Goal: Information Seeking & Learning: Learn about a topic

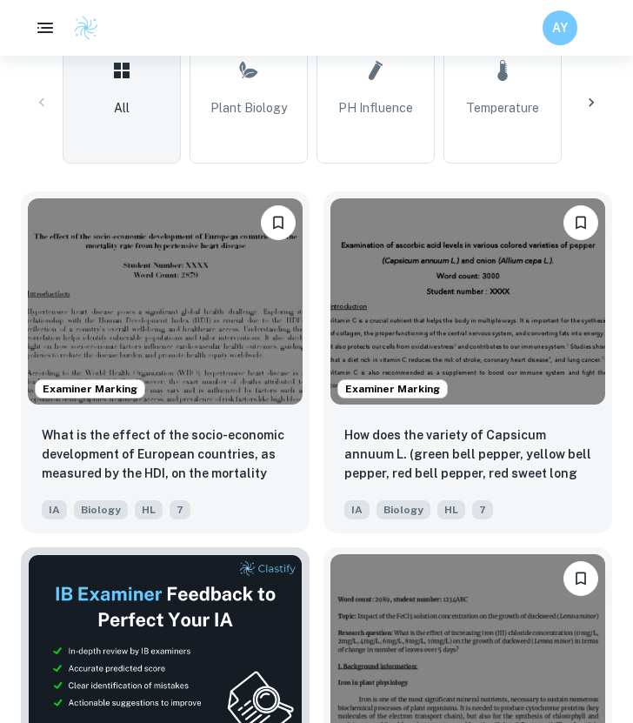
scroll to position [580, 0]
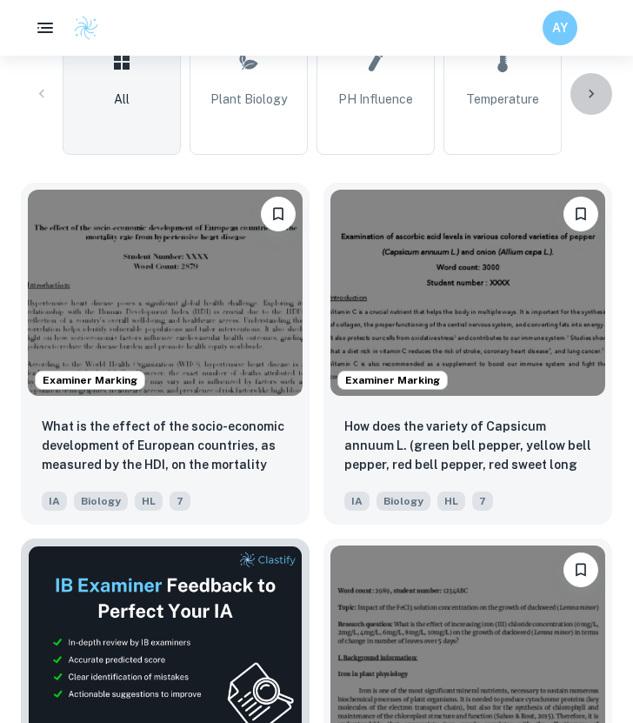
click at [594, 93] on icon at bounding box center [591, 93] width 17 height 17
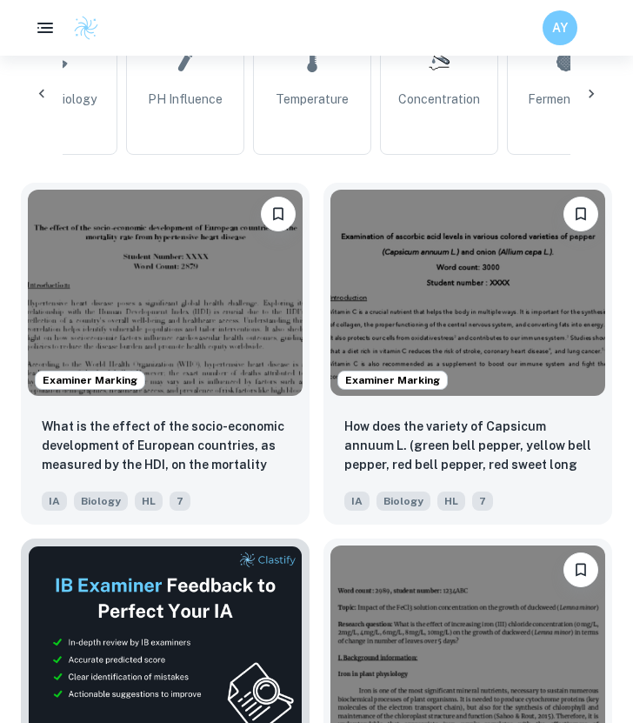
scroll to position [0, 466]
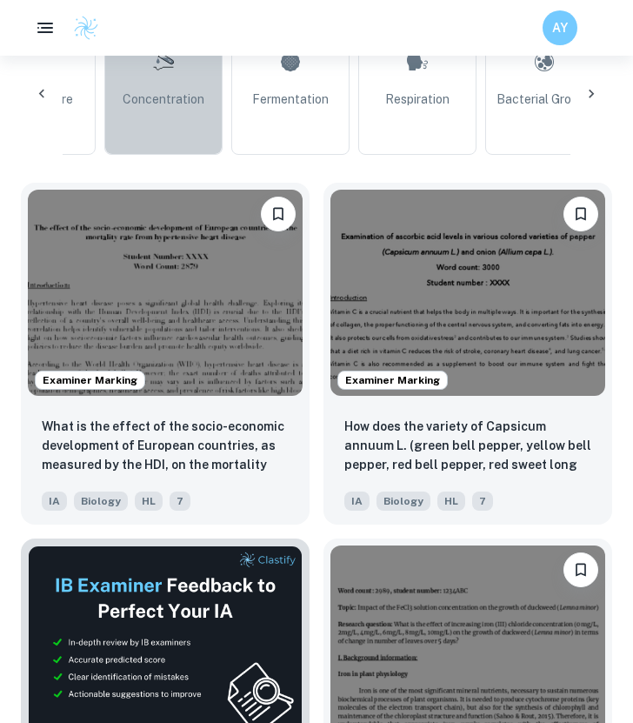
click at [219, 97] on link "Concentration" at bounding box center [163, 94] width 118 height 122
type input "Concentration"
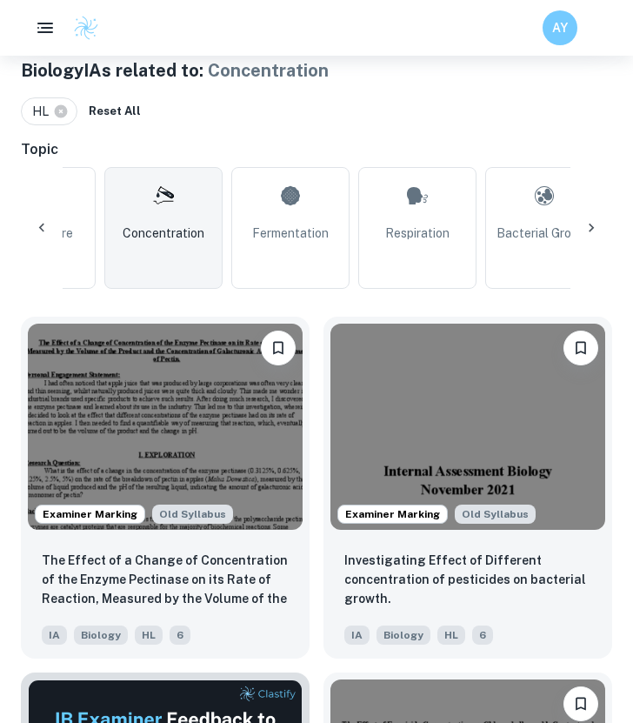
scroll to position [450, 0]
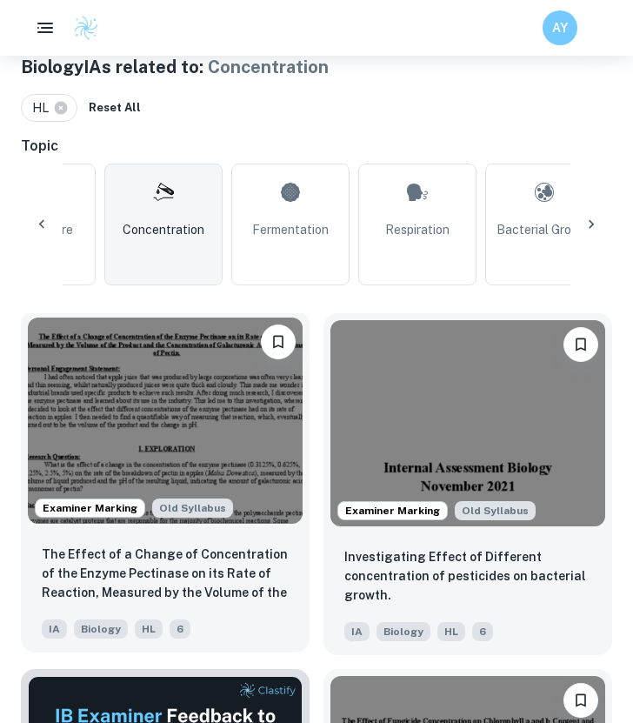
click at [203, 413] on img at bounding box center [165, 420] width 275 height 206
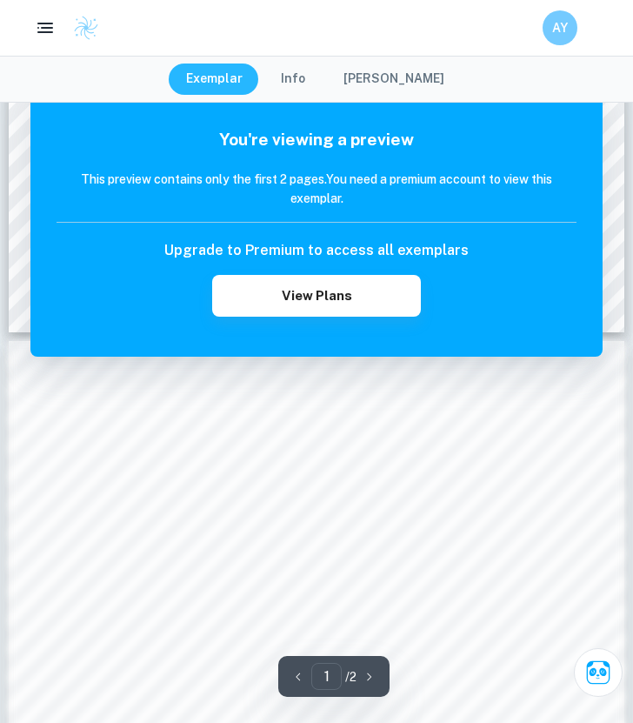
scroll to position [1119, 0]
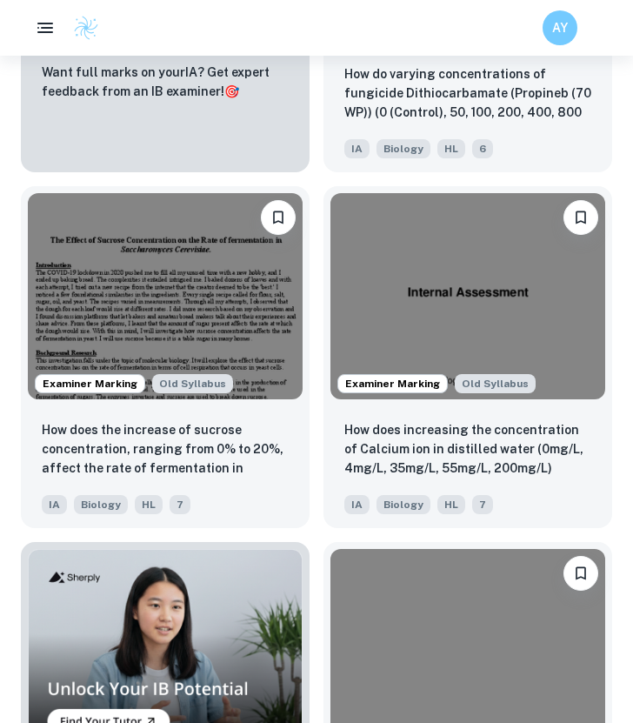
scroll to position [1293, 0]
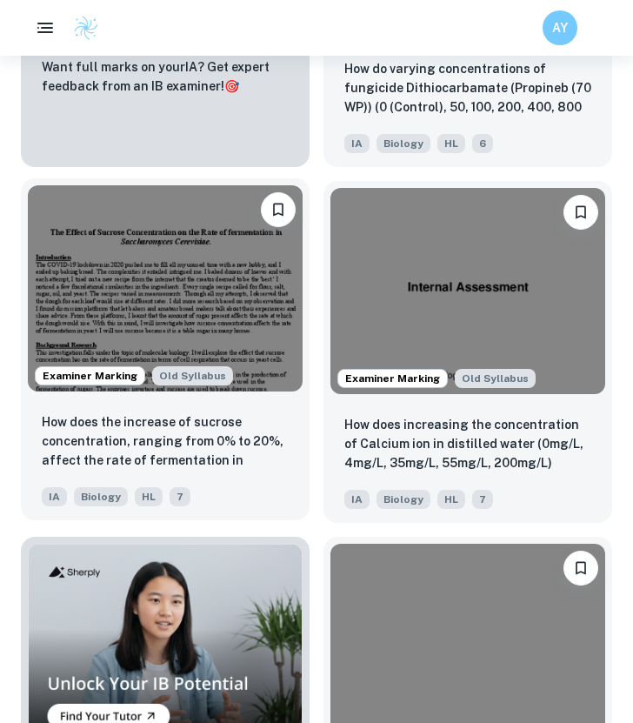
click at [252, 344] on img at bounding box center [165, 288] width 275 height 206
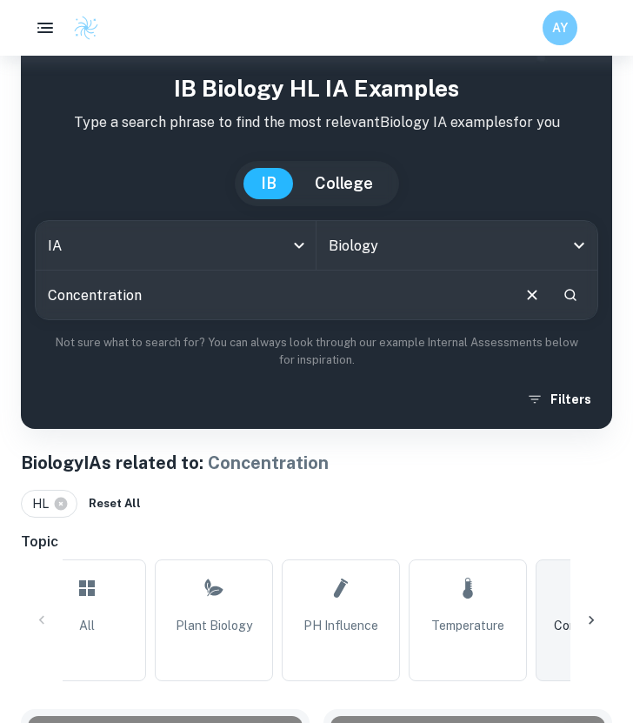
scroll to position [124, 0]
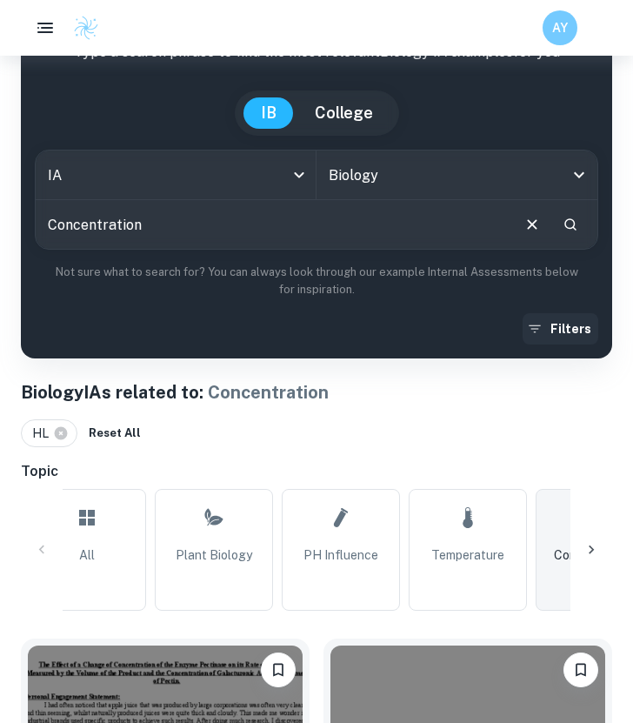
click at [573, 327] on button "Filters" at bounding box center [561, 328] width 76 height 31
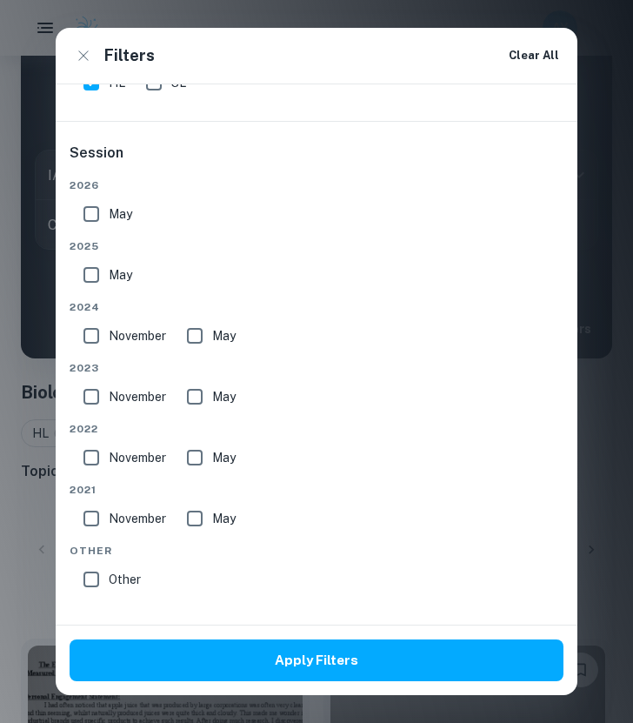
scroll to position [0, 0]
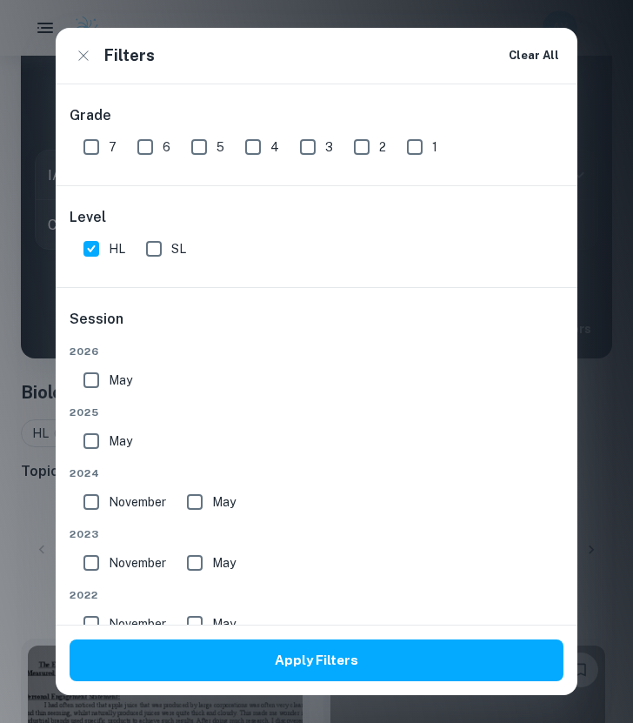
click at [97, 148] on input "7" at bounding box center [91, 147] width 35 height 35
checkbox input "true"
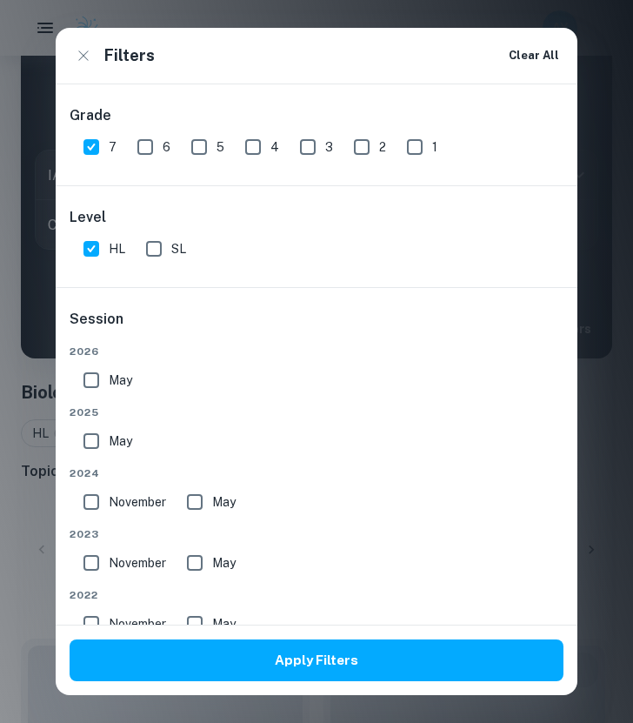
click at [99, 384] on input "May" at bounding box center [91, 380] width 35 height 35
checkbox input "true"
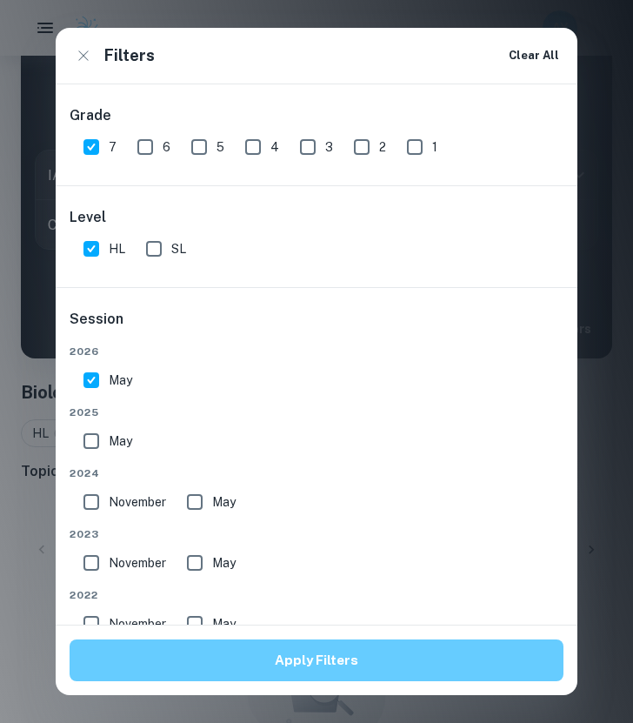
click at [357, 672] on button "Apply Filters" at bounding box center [317, 660] width 494 height 42
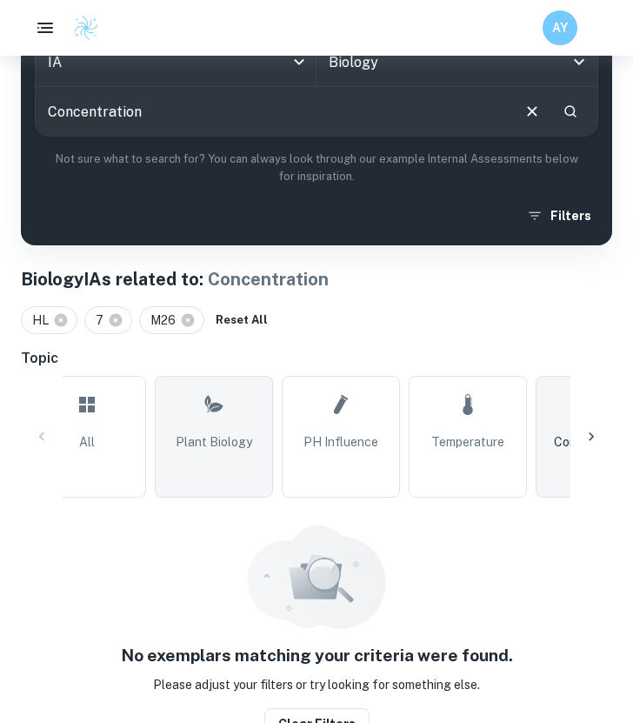
scroll to position [254, 0]
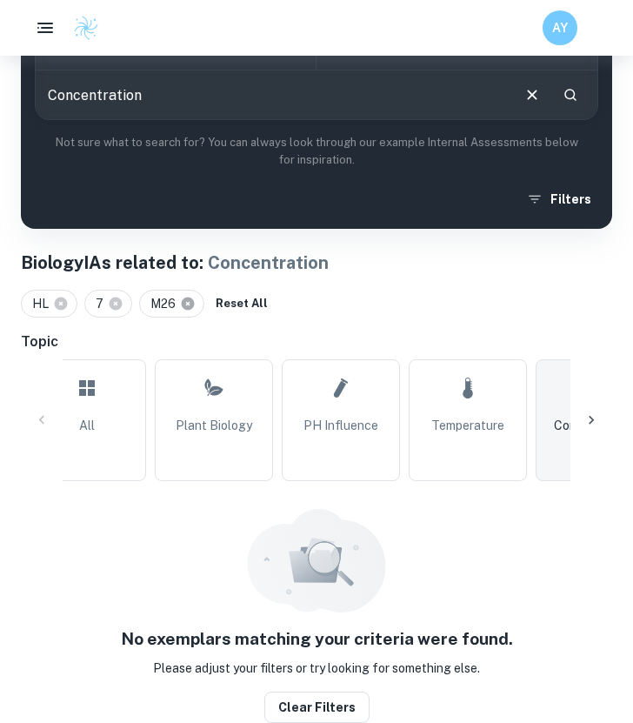
click at [187, 306] on icon at bounding box center [188, 303] width 13 height 13
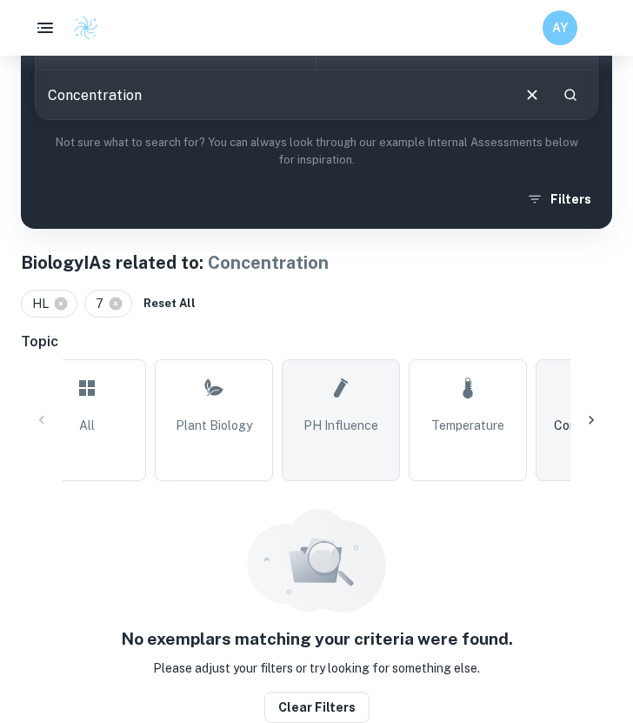
scroll to position [91, 0]
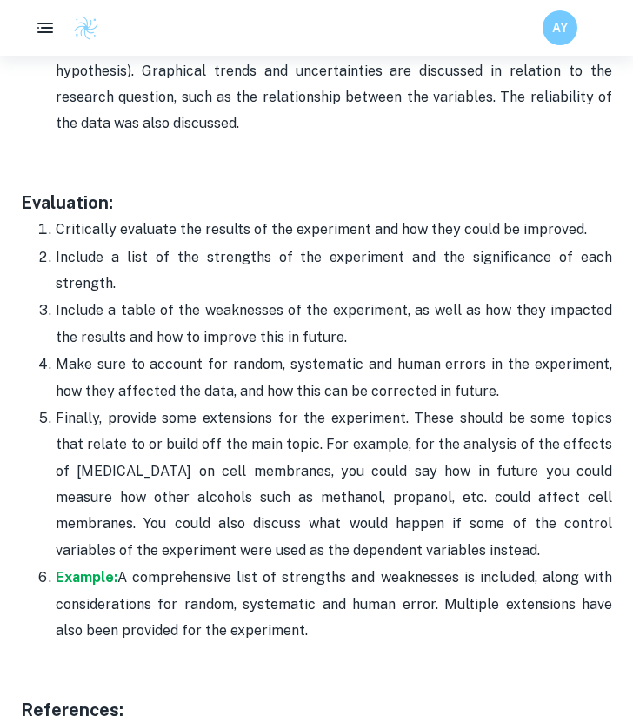
scroll to position [5658, 0]
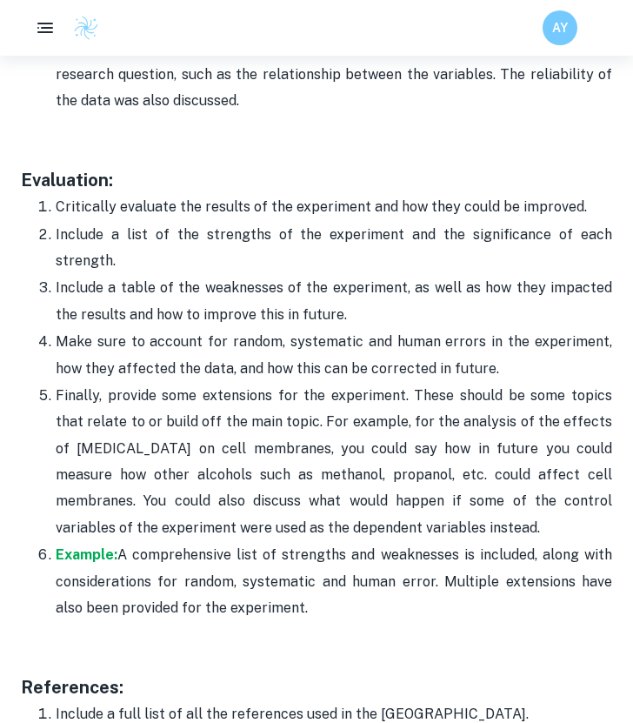
click at [578, 194] on p "Critically evaluate the results of the experiment and how they could be improve…" at bounding box center [334, 207] width 557 height 26
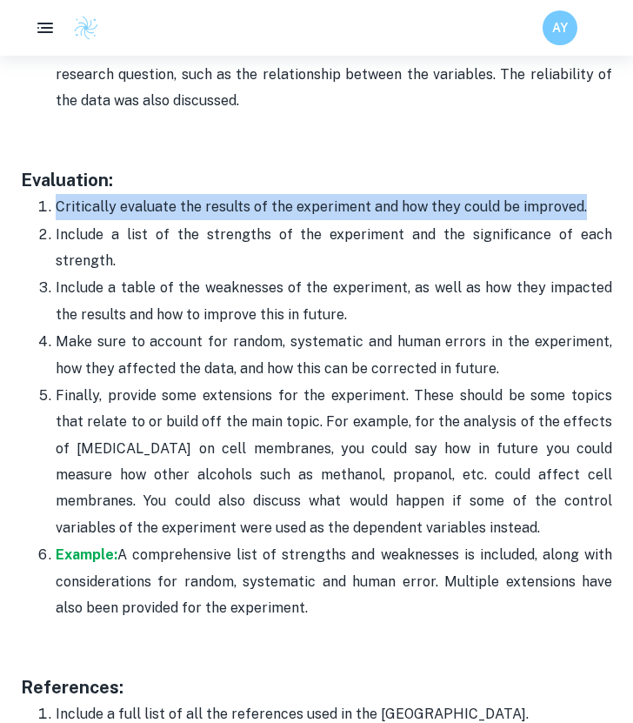
drag, startPoint x: 578, startPoint y: 177, endPoint x: 28, endPoint y: 183, distance: 550.6
click at [28, 193] on ol "Critically evaluate the results of the experiment and how they could be improve…" at bounding box center [316, 407] width 591 height 428
copy p "Critically evaluate the results of the experiment and how they could be improve…"
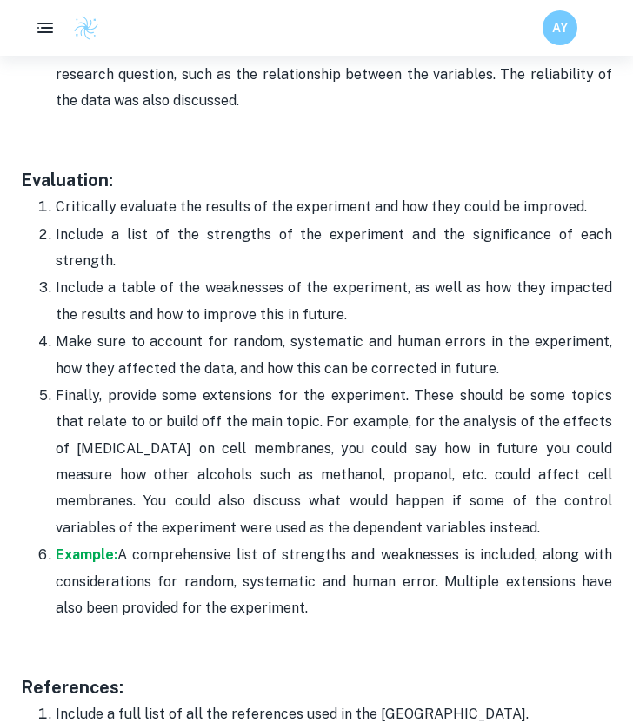
click at [28, 193] on ol "Critically evaluate the results of the experiment and how they could be improve…" at bounding box center [316, 407] width 591 height 428
drag, startPoint x: 28, startPoint y: 183, endPoint x: 287, endPoint y: 565, distance: 462.2
click at [287, 565] on ol "Critically evaluate the results of the experiment and how they could be improve…" at bounding box center [316, 407] width 591 height 428
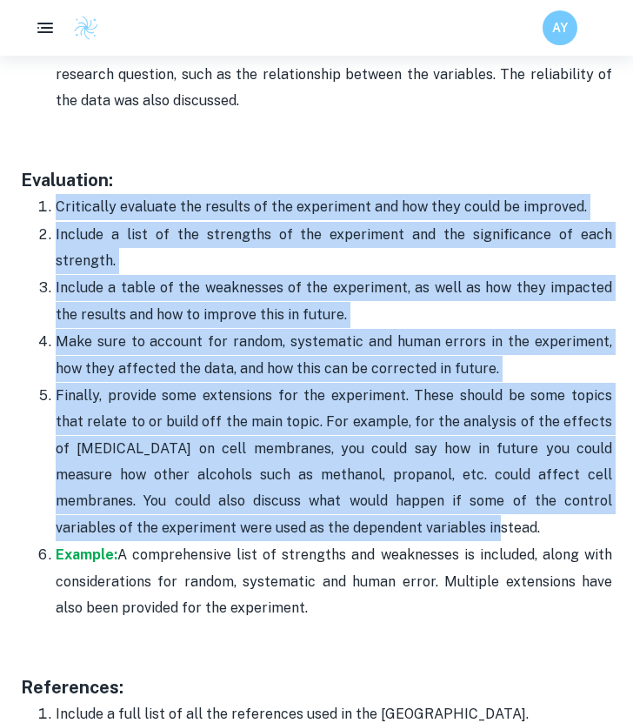
click at [349, 483] on p "Finally, provide some extensions for the experiment. These should be some topic…" at bounding box center [334, 462] width 557 height 158
copy ol "Critically evaluate the results of the experiment and how they could be improve…"
click at [69, 546] on strong "Example:" at bounding box center [87, 554] width 62 height 17
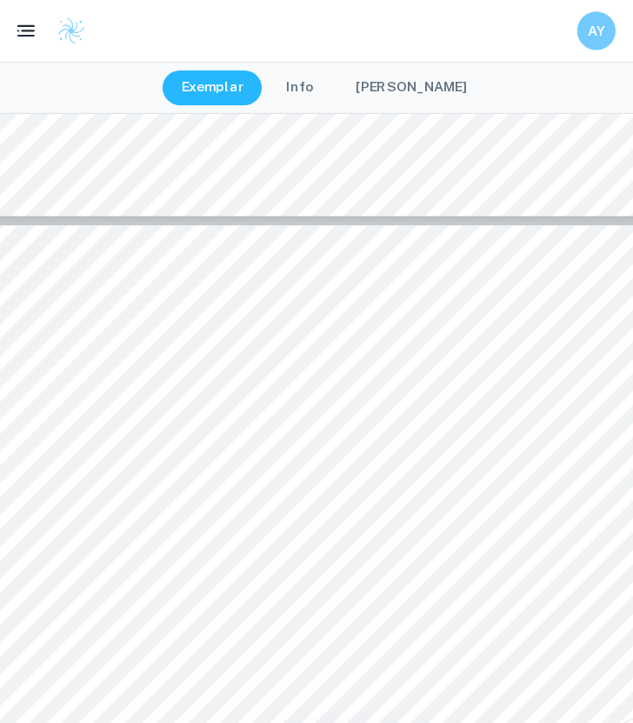
scroll to position [8273, 0]
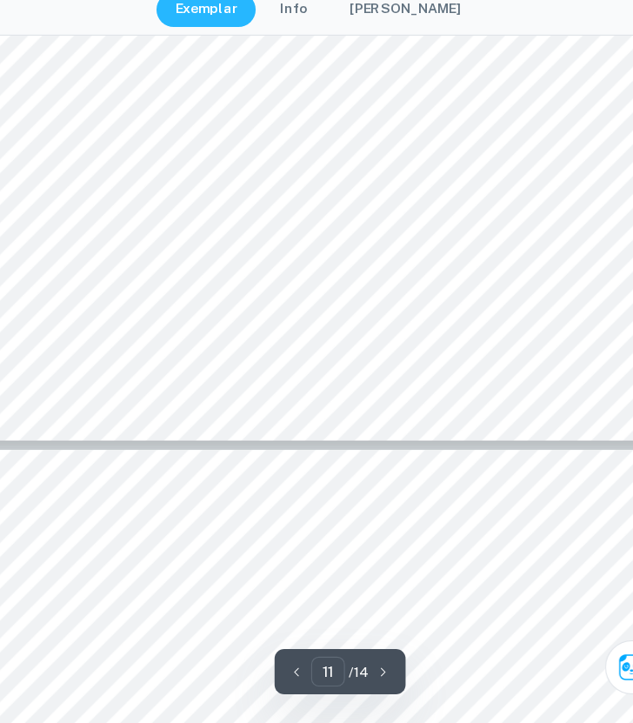
type input "12"
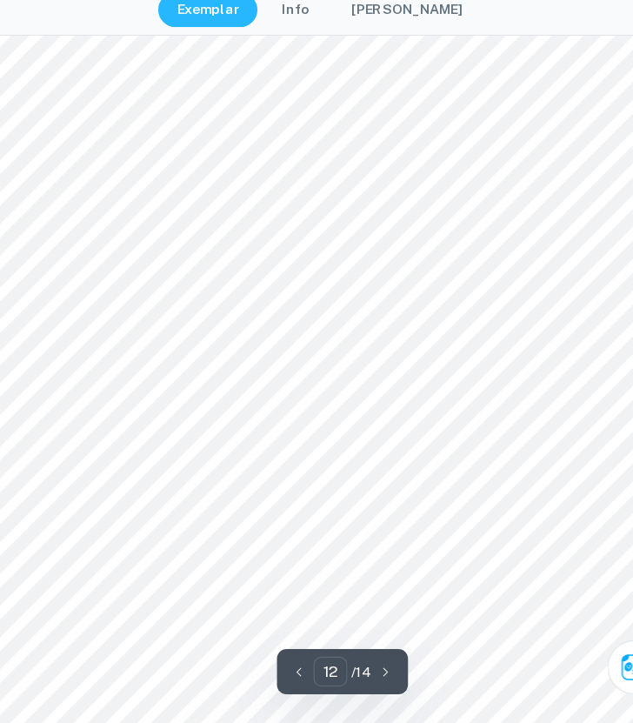
scroll to position [9217, 0]
